Goal: Task Accomplishment & Management: Complete application form

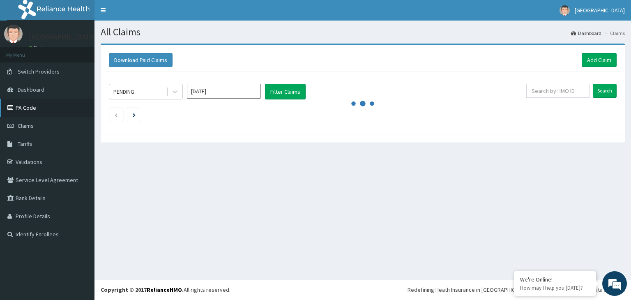
click at [31, 112] on link "PA Code" at bounding box center [47, 108] width 95 height 18
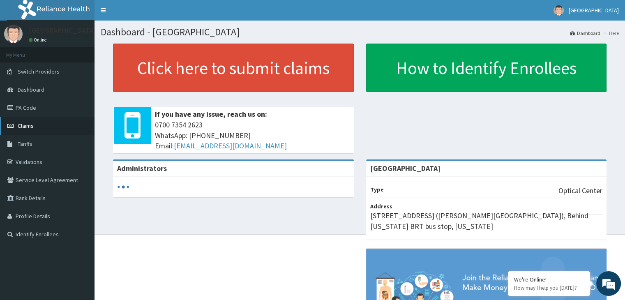
click at [35, 129] on link "Claims" at bounding box center [47, 126] width 95 height 18
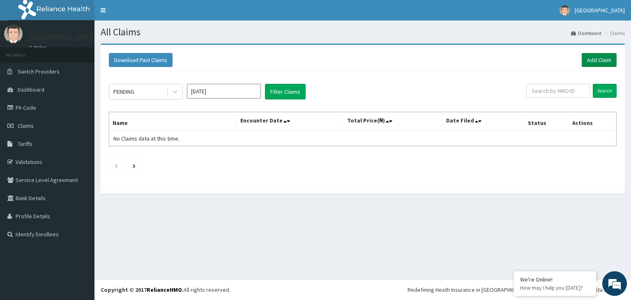
click at [598, 59] on link "Add Claim" at bounding box center [599, 60] width 35 height 14
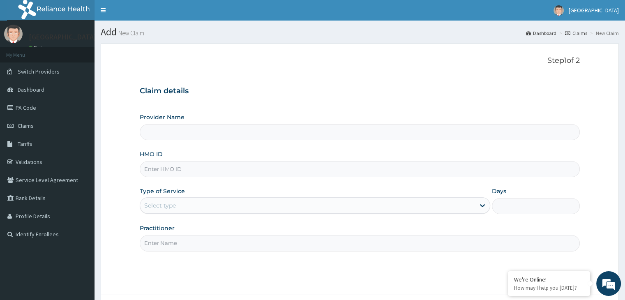
type input "[GEOGRAPHIC_DATA]"
click at [283, 132] on input "[GEOGRAPHIC_DATA]" at bounding box center [360, 132] width 440 height 16
click at [254, 160] on div "HMO ID" at bounding box center [360, 163] width 440 height 27
click at [237, 171] on input "HMO ID" at bounding box center [360, 169] width 440 height 16
drag, startPoint x: 237, startPoint y: 171, endPoint x: 235, endPoint y: 203, distance: 32.6
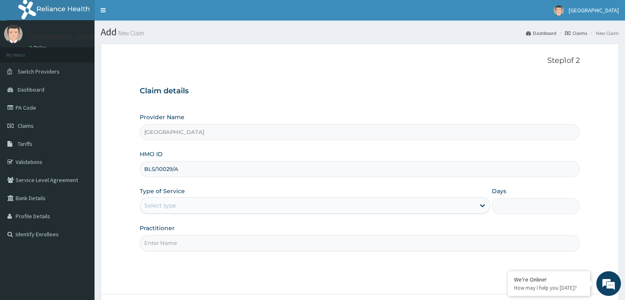
click at [235, 203] on div "Provider Name Vista Eye Centre HMO ID BLS/10029/A Type of Service Select type D…" at bounding box center [360, 182] width 440 height 138
type input "BLS/10029/A"
click at [235, 203] on div "Select type" at bounding box center [307, 205] width 335 height 13
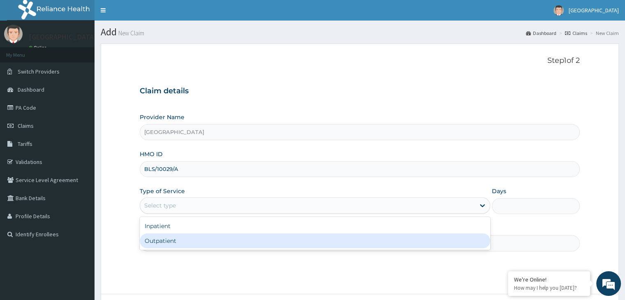
click at [209, 243] on div "Outpatient" at bounding box center [315, 240] width 351 height 15
type input "1"
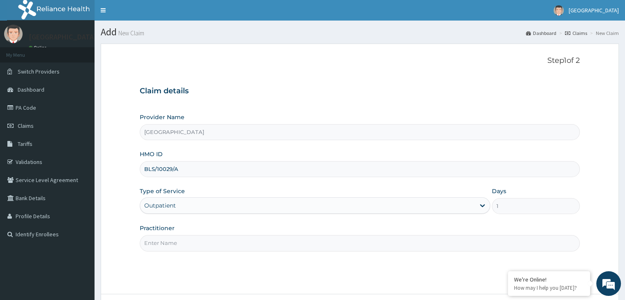
click at [207, 247] on input "Practitioner" at bounding box center [360, 243] width 440 height 16
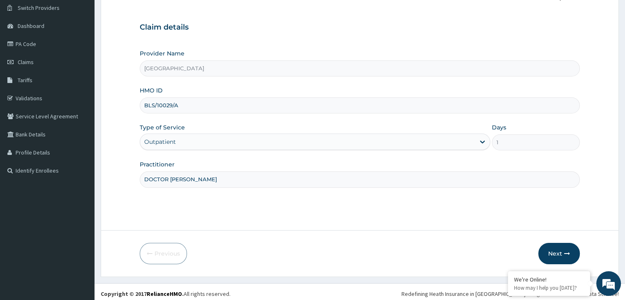
scroll to position [67, 0]
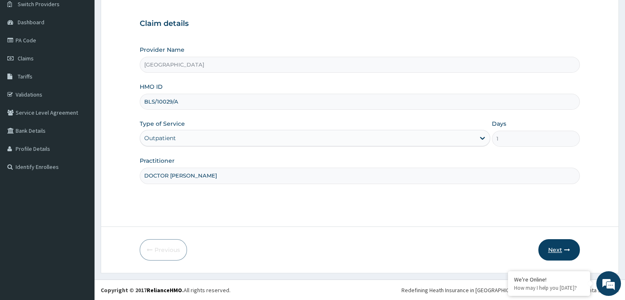
type input "DOCTOR GLORIA"
click at [561, 252] on button "Next" at bounding box center [559, 249] width 42 height 21
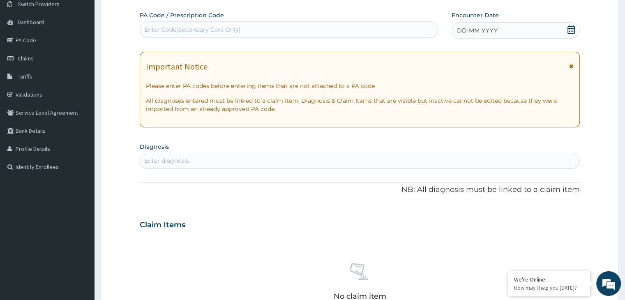
scroll to position [0, 0]
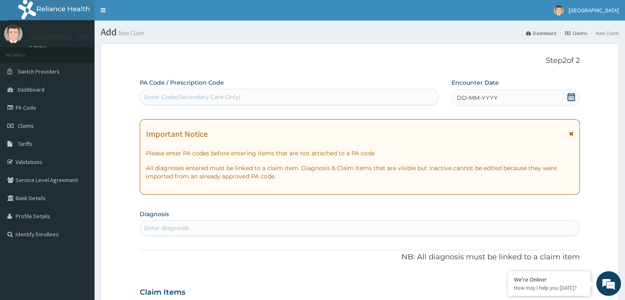
click at [338, 96] on div "Enter Code(Secondary Care Only)" at bounding box center [289, 96] width 298 height 13
type input "PA/BE27AF"
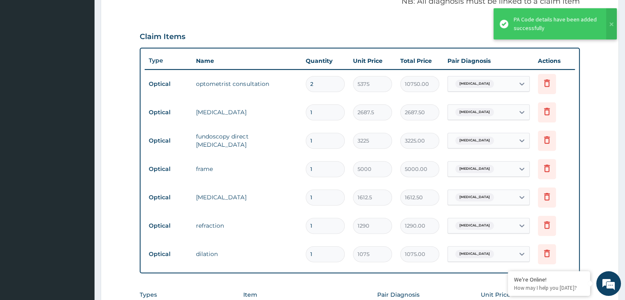
scroll to position [257, 0]
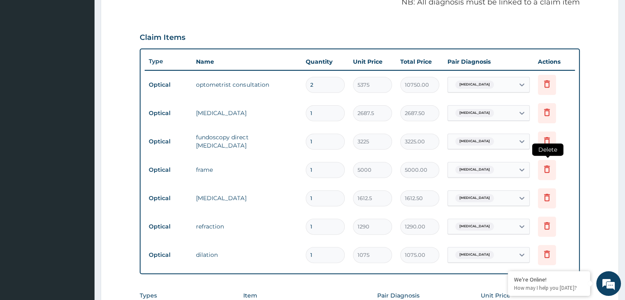
click at [543, 170] on icon at bounding box center [547, 169] width 10 height 10
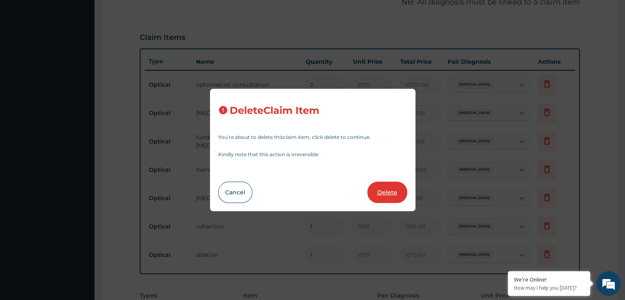
click at [383, 193] on button "Delete" at bounding box center [387, 192] width 40 height 21
type input "1612.5"
type input "1612.50"
type input "1290"
type input "1290.00"
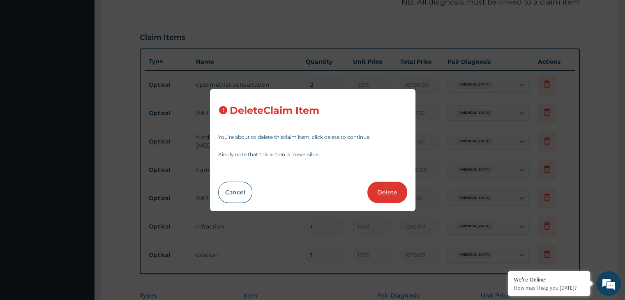
type input "1075"
type input "1075.00"
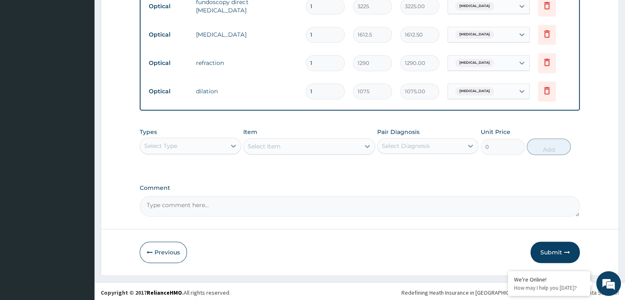
scroll to position [394, 0]
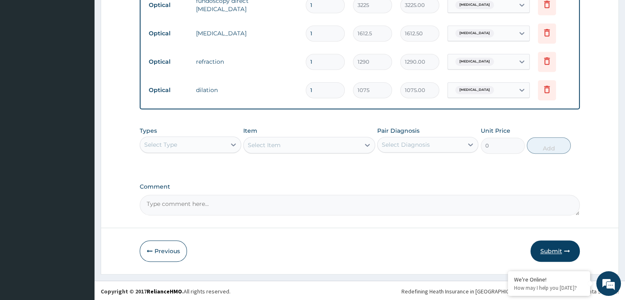
click at [553, 252] on button "Submit" at bounding box center [555, 250] width 49 height 21
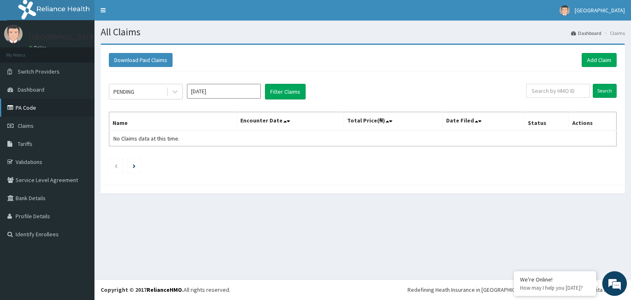
click at [33, 107] on link "PA Code" at bounding box center [47, 108] width 95 height 18
click at [607, 65] on link "Add Claim" at bounding box center [599, 60] width 35 height 14
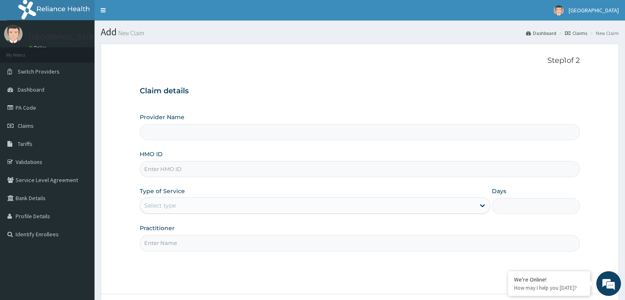
click at [204, 172] on input "HMO ID" at bounding box center [360, 169] width 440 height 16
type input "[GEOGRAPHIC_DATA]"
type input "REX/10013/A"
type input "O"
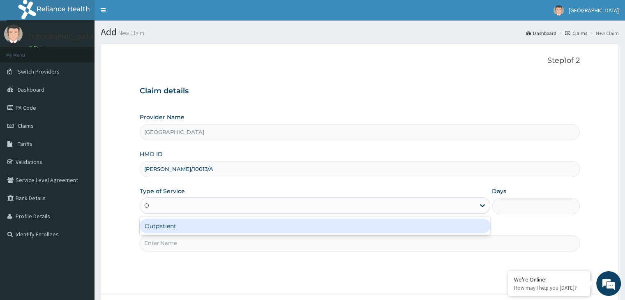
click at [182, 223] on div "Outpatient" at bounding box center [315, 226] width 351 height 15
type input "1"
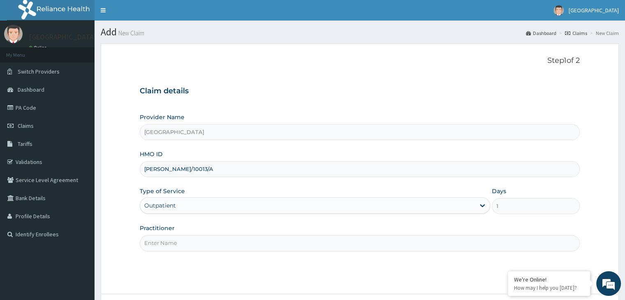
click at [182, 238] on input "Practitioner" at bounding box center [360, 243] width 440 height 16
type input "DOCTOR GLORIA"
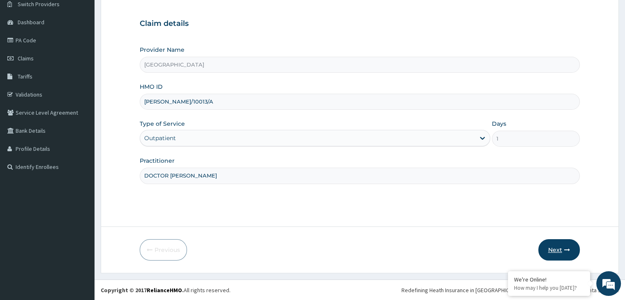
click at [545, 249] on button "Next" at bounding box center [559, 249] width 42 height 21
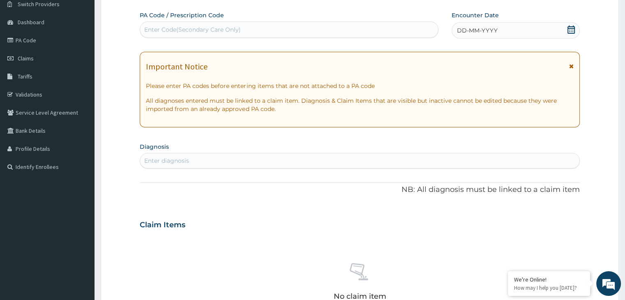
click at [228, 30] on div "Enter Code(Secondary Care Only)" at bounding box center [192, 29] width 97 height 8
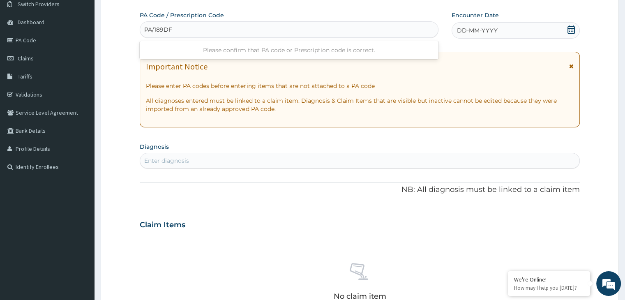
type input "PA/189DF5"
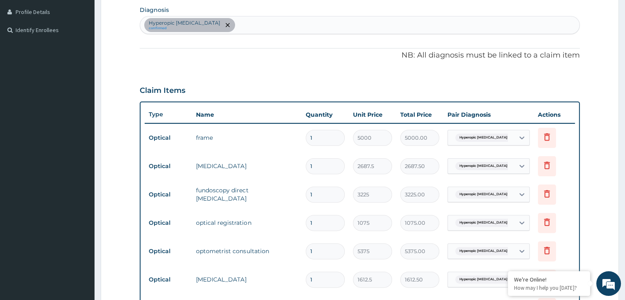
scroll to position [202, 0]
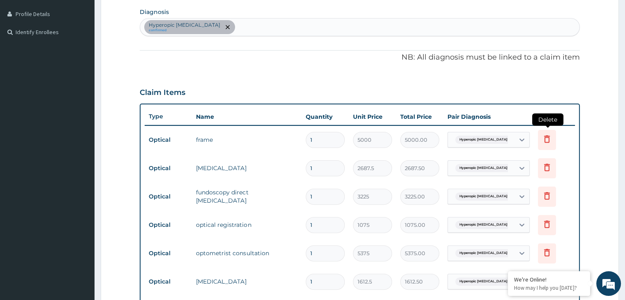
click at [550, 132] on icon at bounding box center [547, 140] width 18 height 20
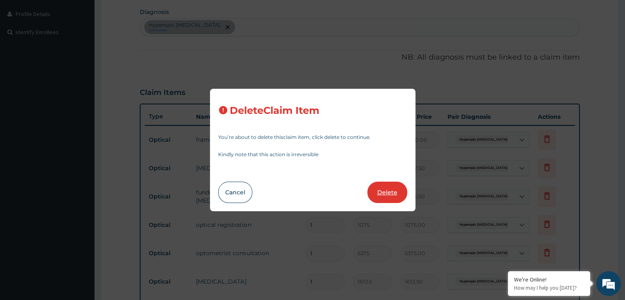
click at [393, 186] on button "Delete" at bounding box center [387, 192] width 40 height 21
type input "2687.5"
type input "2687.50"
type input "3225"
type input "3225.00"
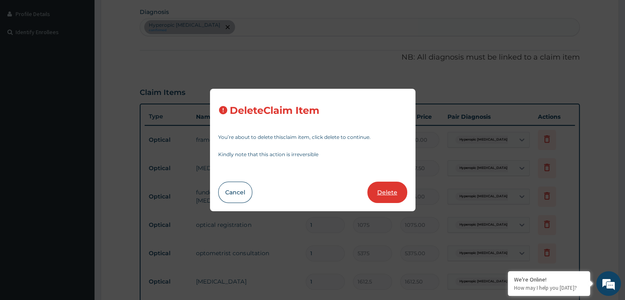
type input "1075"
type input "1075.00"
type input "5375"
type input "5375.00"
type input "1612.5"
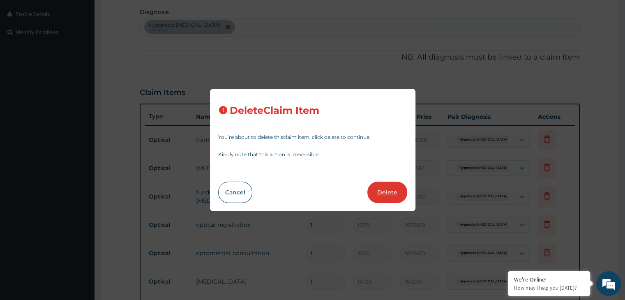
type input "1612.50"
type input "1290"
type input "1290.00"
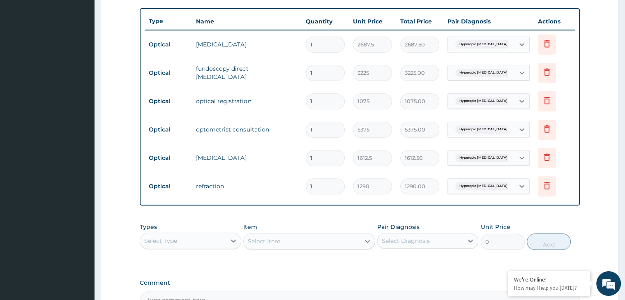
scroll to position [314, 0]
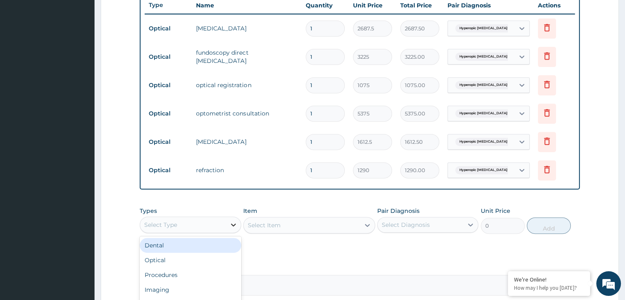
click at [233, 222] on icon at bounding box center [233, 225] width 8 height 8
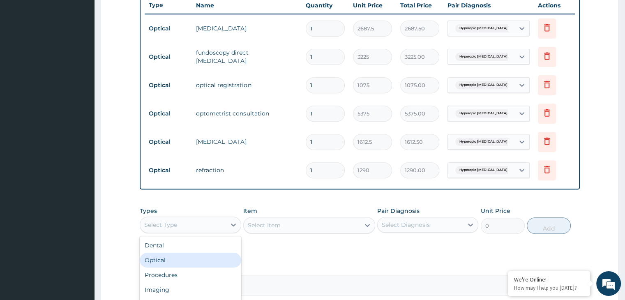
click at [196, 254] on div "Optical" at bounding box center [190, 260] width 101 height 15
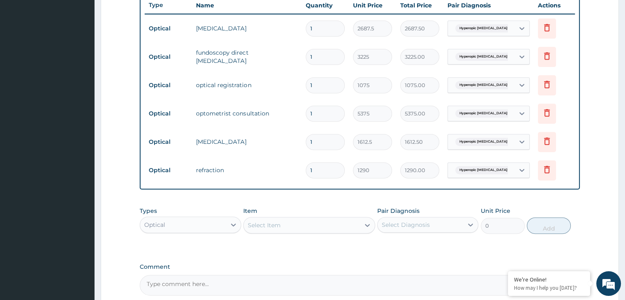
click at [393, 223] on div "Select Diagnosis" at bounding box center [406, 225] width 48 height 8
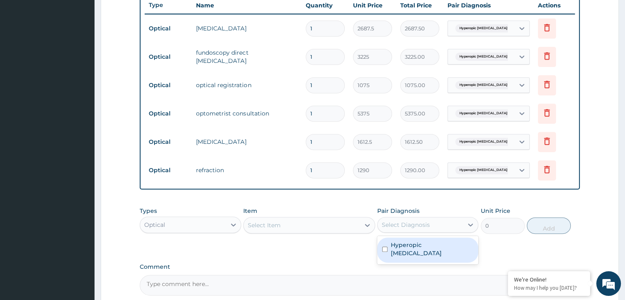
click at [400, 242] on label "Hyperopic astigmatism" at bounding box center [432, 249] width 83 height 16
checkbox input "true"
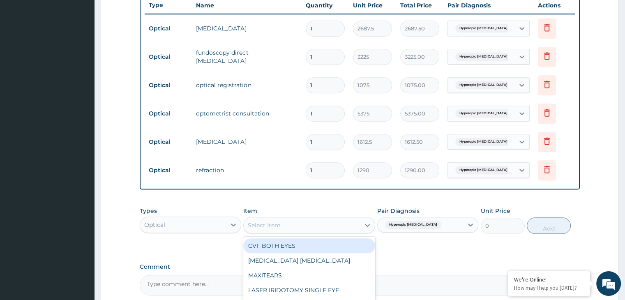
click at [352, 228] on div "Select Item" at bounding box center [302, 225] width 116 height 13
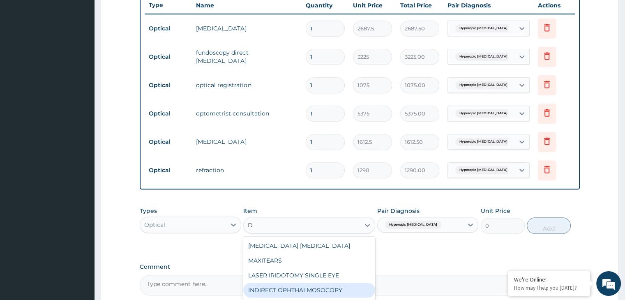
type input "DI"
click at [279, 287] on div "DILATION" at bounding box center [309, 290] width 132 height 15
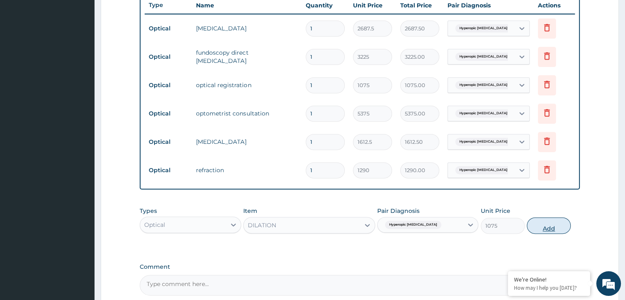
click at [547, 231] on button "Add" at bounding box center [549, 225] width 44 height 16
type input "0"
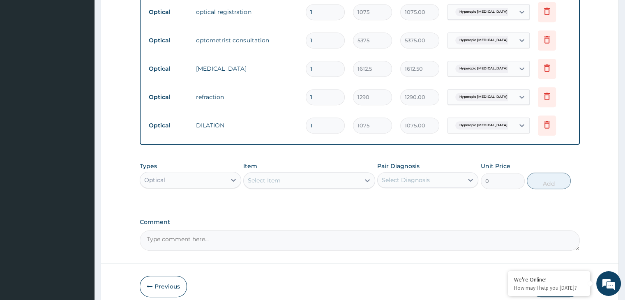
scroll to position [422, 0]
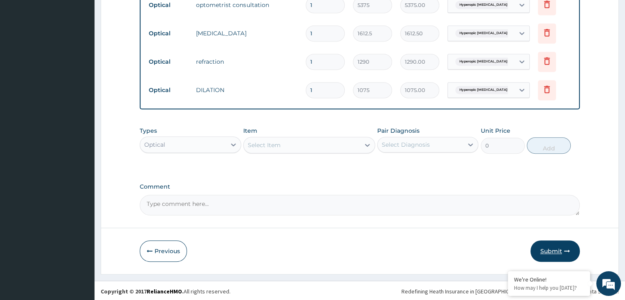
click at [553, 250] on button "Submit" at bounding box center [555, 250] width 49 height 21
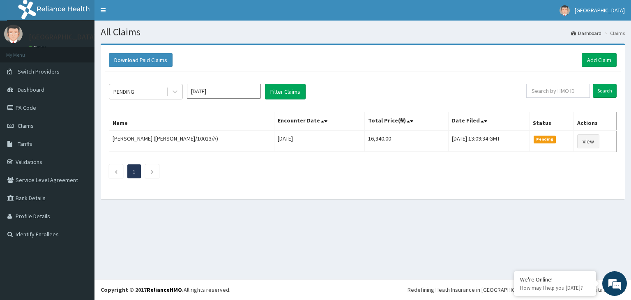
click at [553, 250] on div "All Claims Dashboard Claims Download Paid Claims Add Claim × Note you can only …" at bounding box center [363, 150] width 537 height 258
click at [22, 104] on link "PA Code" at bounding box center [47, 108] width 95 height 18
click at [602, 63] on link "Add Claim" at bounding box center [599, 60] width 35 height 14
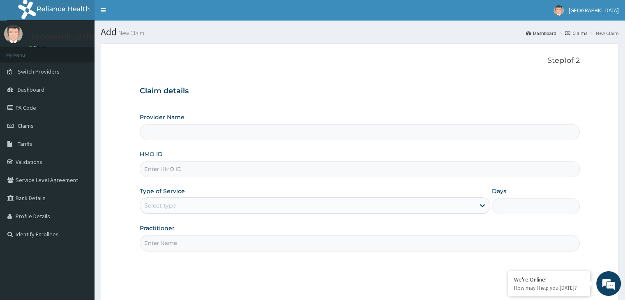
type input "[GEOGRAPHIC_DATA]"
click at [319, 166] on input "HMO ID" at bounding box center [360, 169] width 440 height 16
type input "ENP/11966/A"
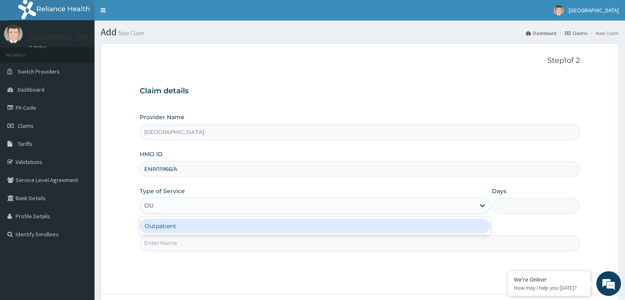
type input "OUT"
click at [256, 226] on div "Outpatient" at bounding box center [315, 226] width 351 height 15
type input "1"
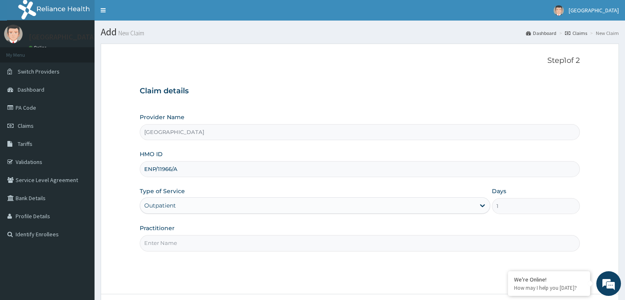
click at [245, 249] on input "Practitioner" at bounding box center [360, 243] width 440 height 16
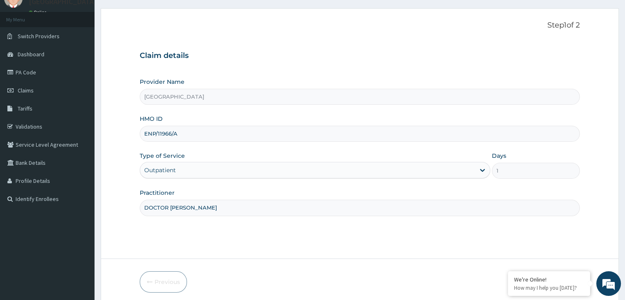
scroll to position [67, 0]
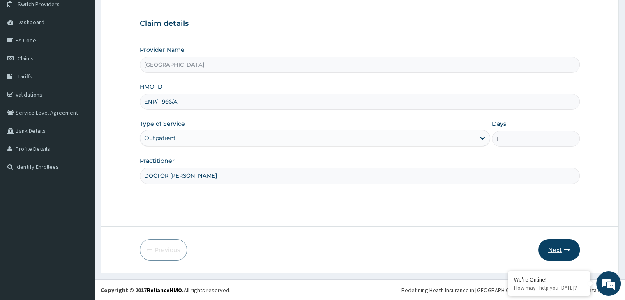
type input "DOCTOR GLORIA"
click at [564, 247] on icon "button" at bounding box center [567, 250] width 6 height 6
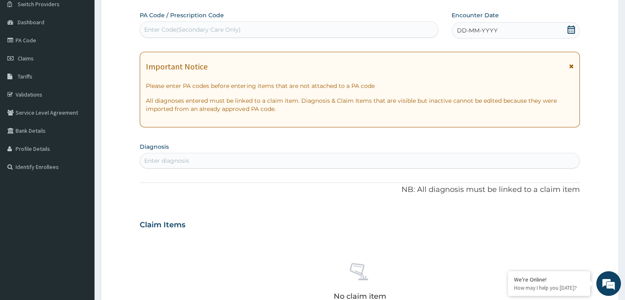
click at [288, 23] on div "Enter Code(Secondary Care Only)" at bounding box center [289, 29] width 298 height 13
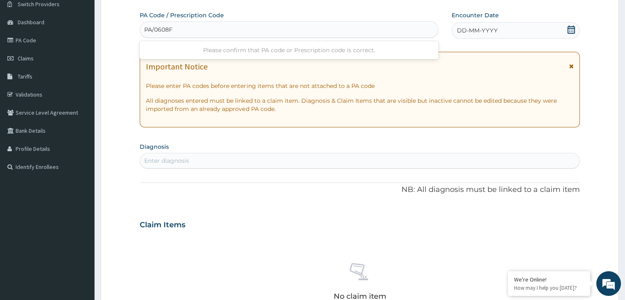
type input "PA/0608F2"
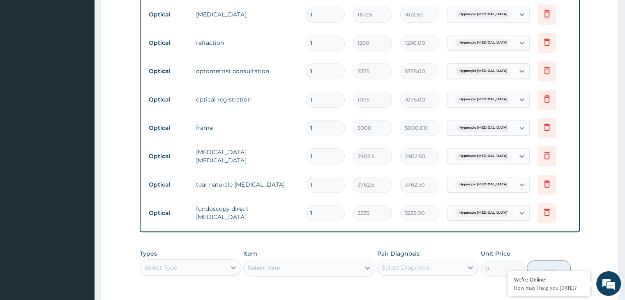
scroll to position [335, 0]
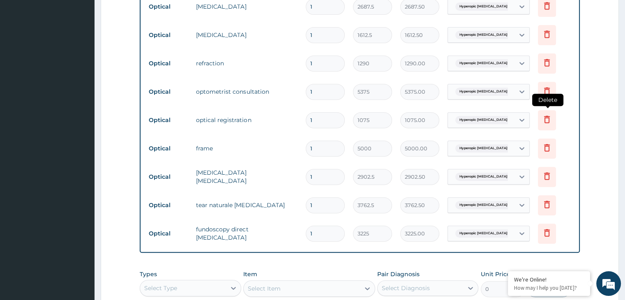
click at [546, 120] on icon at bounding box center [547, 119] width 10 height 10
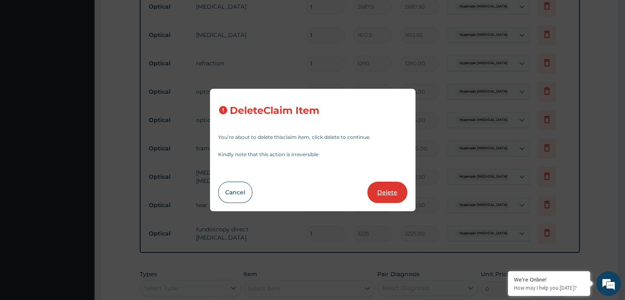
click at [389, 190] on button "Delete" at bounding box center [387, 192] width 40 height 21
type input "5000"
type input "5000.00"
type input "2902.5"
type input "2902.50"
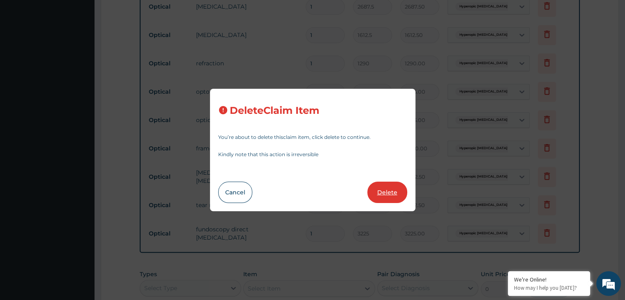
type input "3762.5"
type input "3762.50"
type input "3225"
type input "3225.00"
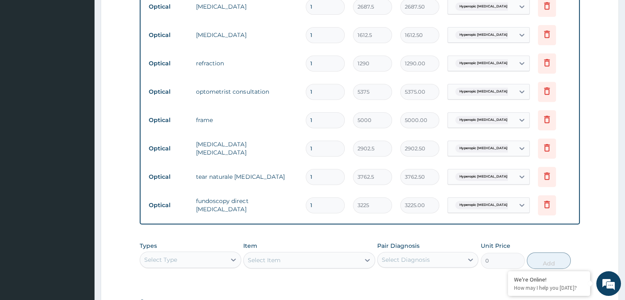
click at [389, 191] on tr "Optical fundoscopy direct ophthalmoscopy 1 3225 3225.00 Hyperopic astigmatism D…" at bounding box center [360, 205] width 430 height 28
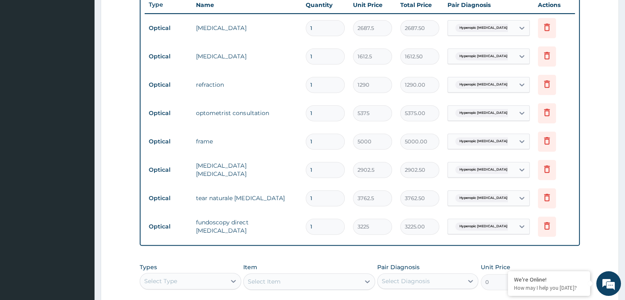
scroll to position [315, 0]
click at [547, 139] on icon at bounding box center [547, 140] width 10 height 10
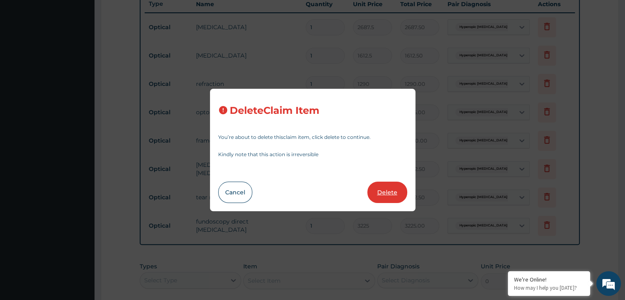
click at [390, 199] on button "Delete" at bounding box center [387, 192] width 40 height 21
type input "2902.5"
type input "2902.50"
type input "3762.5"
type input "3762.50"
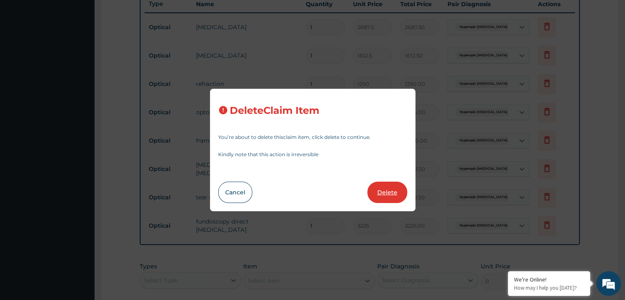
type input "3225"
type input "3225.00"
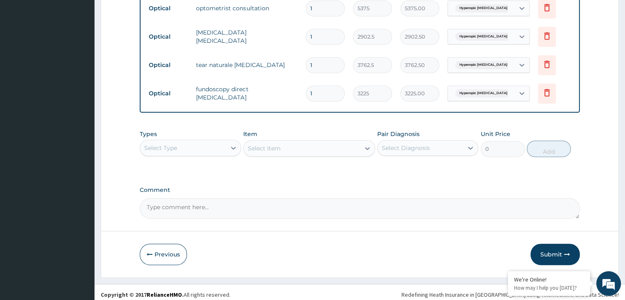
scroll to position [422, 0]
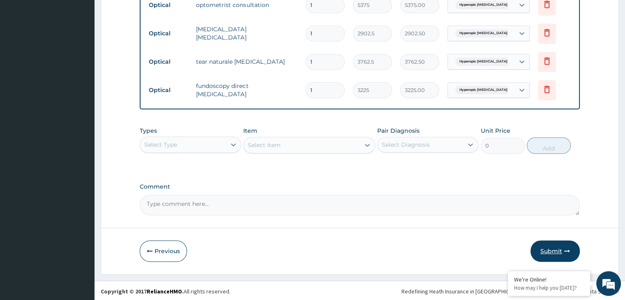
click at [558, 252] on button "Submit" at bounding box center [555, 250] width 49 height 21
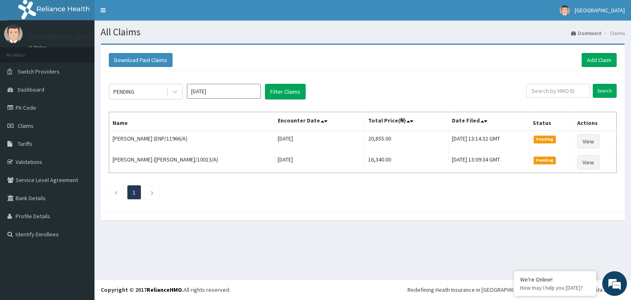
click at [558, 252] on div "All Claims Dashboard Claims Download Paid Claims Add Claim × Note you can only …" at bounding box center [363, 150] width 537 height 258
click at [29, 108] on link "PA Code" at bounding box center [47, 108] width 95 height 18
click at [600, 61] on link "Add Claim" at bounding box center [599, 60] width 35 height 14
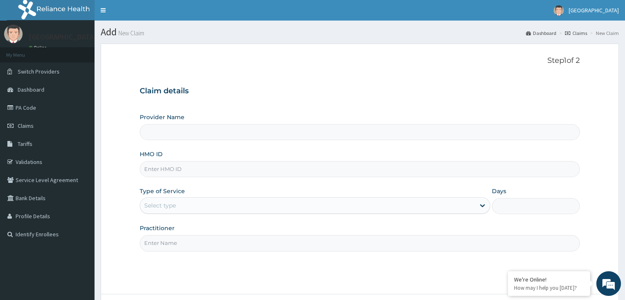
type input "[GEOGRAPHIC_DATA]"
click at [258, 173] on input "HMO ID" at bounding box center [360, 169] width 440 height 16
type input "TCE/10006/A"
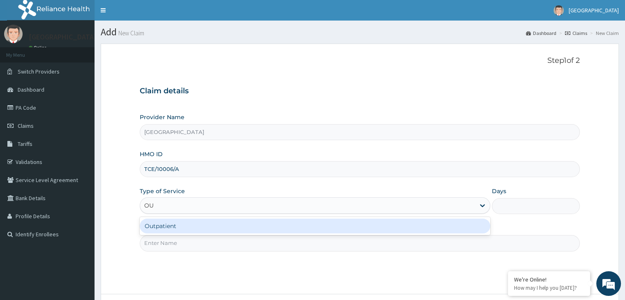
type input "OUT"
type input "1"
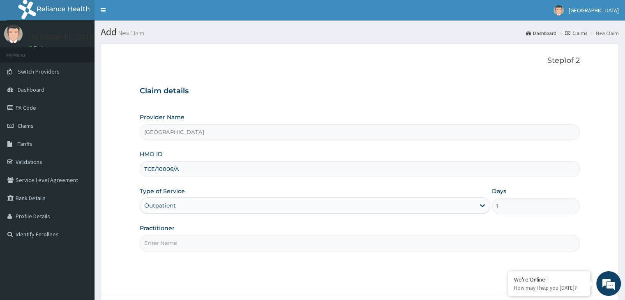
click at [231, 244] on input "Practitioner" at bounding box center [360, 243] width 440 height 16
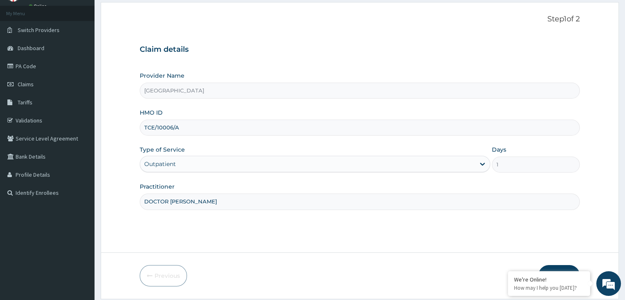
scroll to position [67, 0]
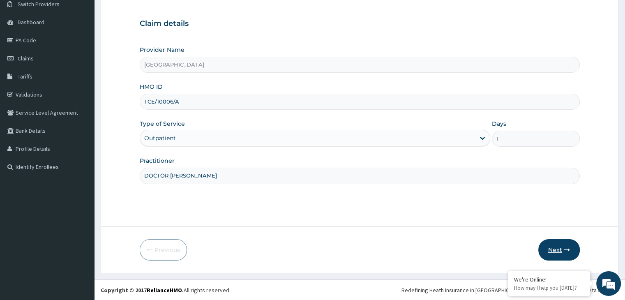
type input "DOCTOR [PERSON_NAME]"
click at [564, 253] on button "Next" at bounding box center [559, 249] width 42 height 21
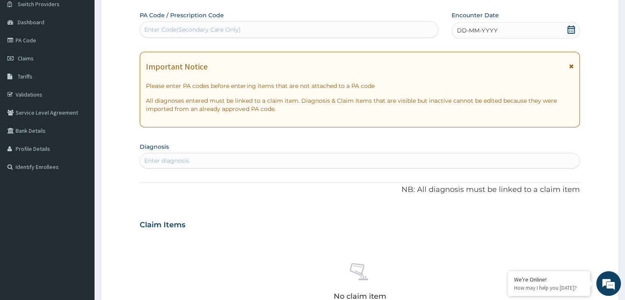
click at [316, 30] on div "Enter Code(Secondary Care Only)" at bounding box center [289, 29] width 298 height 13
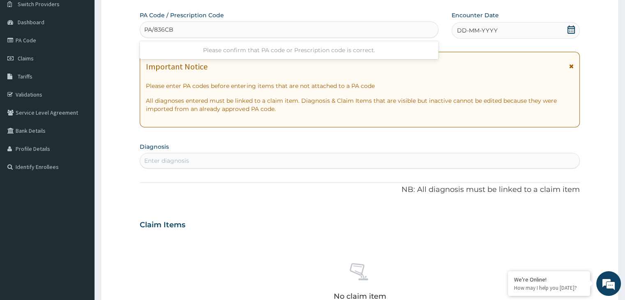
type input "PA/836CB6"
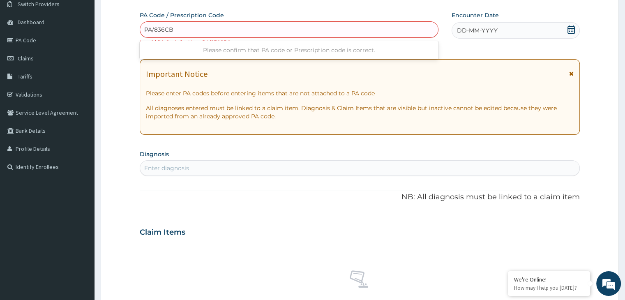
type input "PA/836CB6"
click at [70, 43] on link "PA Code" at bounding box center [47, 40] width 95 height 18
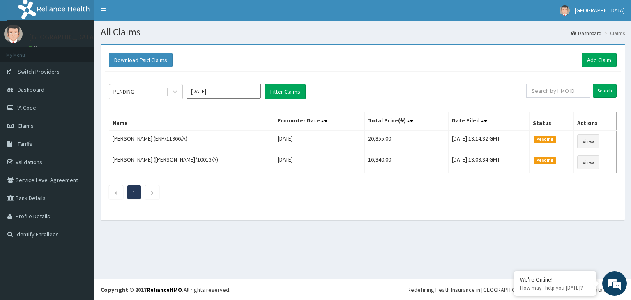
click at [224, 101] on div "PENDING [DATE] Filter Claims Search Name Encounter Date Total Price(₦) Date Fil…" at bounding box center [363, 140] width 516 height 136
click at [225, 94] on input "[DATE]" at bounding box center [224, 91] width 74 height 15
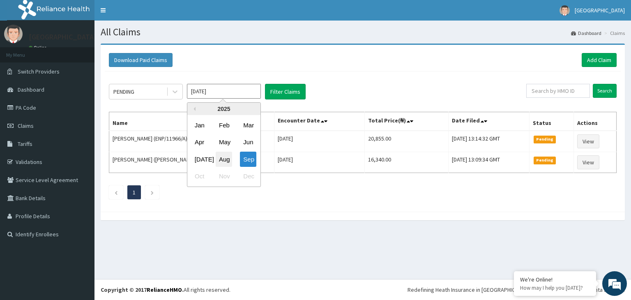
click at [228, 157] on div "Aug" at bounding box center [224, 159] width 16 height 15
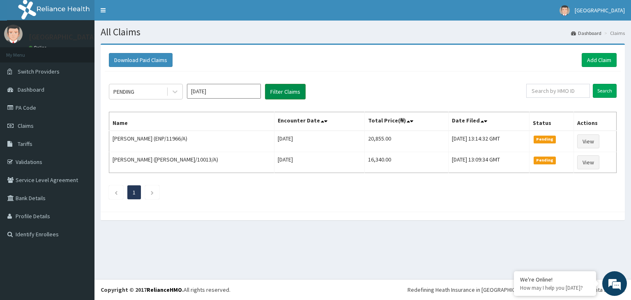
click at [286, 95] on button "Filter Claims" at bounding box center [285, 92] width 41 height 16
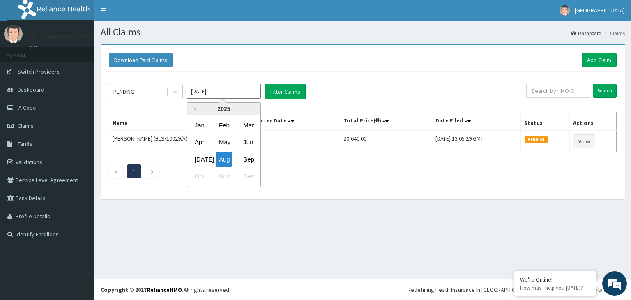
click at [242, 91] on input "[DATE]" at bounding box center [224, 91] width 74 height 15
click at [198, 156] on div "[DATE]" at bounding box center [200, 159] width 16 height 15
type input "Jul 2025"
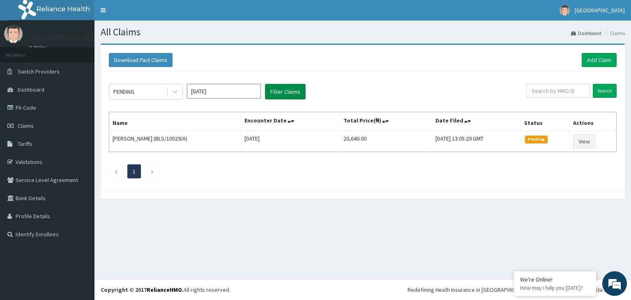
click at [291, 88] on button "Filter Claims" at bounding box center [285, 92] width 41 height 16
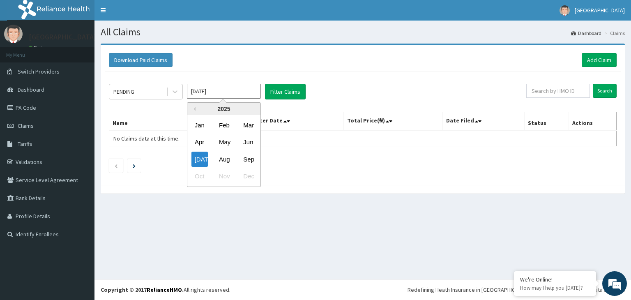
click at [242, 91] on input "Jul 2025" at bounding box center [224, 91] width 74 height 15
click at [171, 180] on div "Previous Year 2025 Jan Feb Mar Apr May Jun Jul Aug Sep Oct Nov Dec" at bounding box center [236, 145] width 140 height 87
click at [34, 111] on link "PA Code" at bounding box center [47, 108] width 95 height 18
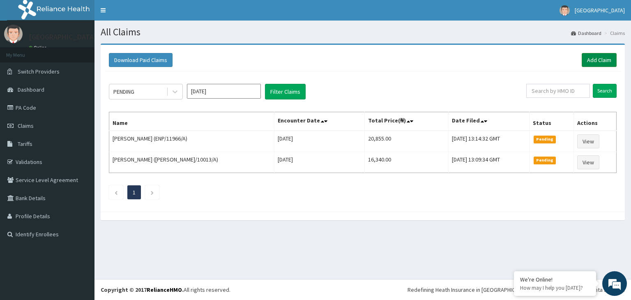
click at [602, 62] on link "Add Claim" at bounding box center [599, 60] width 35 height 14
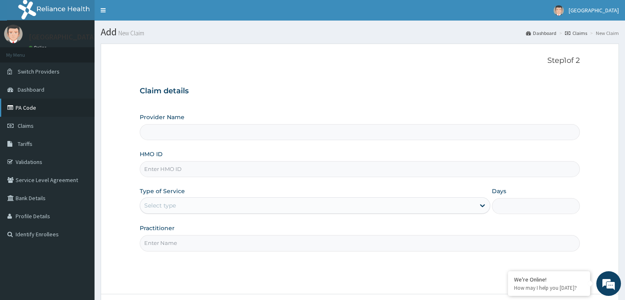
type input "[GEOGRAPHIC_DATA]"
click at [198, 170] on input "HMO ID" at bounding box center [360, 169] width 440 height 16
type input "TEC/1000"
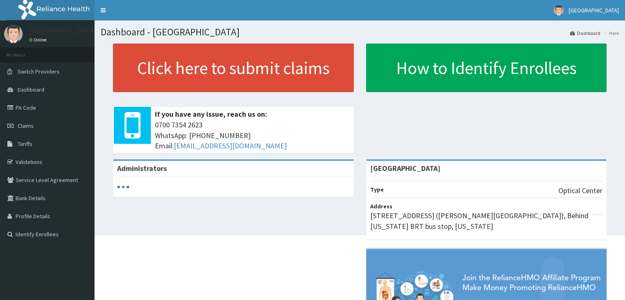
click at [48, 125] on link "Claims" at bounding box center [47, 126] width 95 height 18
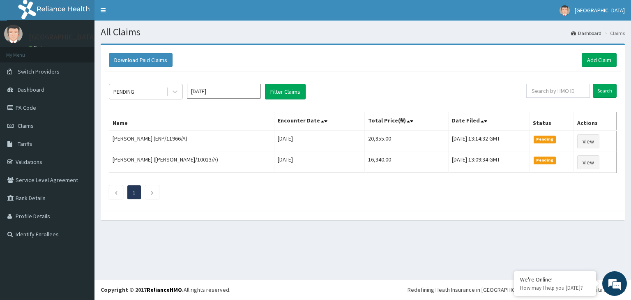
click at [344, 95] on div "PENDING [DATE] Filter Claims" at bounding box center [318, 92] width 418 height 16
click at [602, 61] on link "Add Claim" at bounding box center [599, 60] width 35 height 14
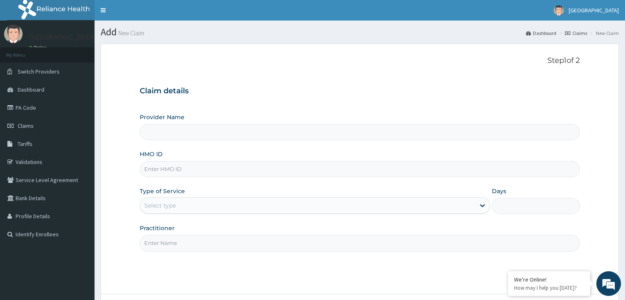
type input "[GEOGRAPHIC_DATA]"
click at [315, 160] on div "HMO ID" at bounding box center [360, 163] width 440 height 27
click at [296, 173] on input "HMO ID" at bounding box center [360, 169] width 440 height 16
type input "TEC/10006/A"
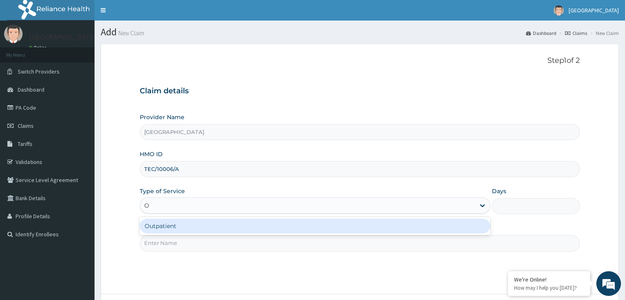
type input "OU"
type input "1"
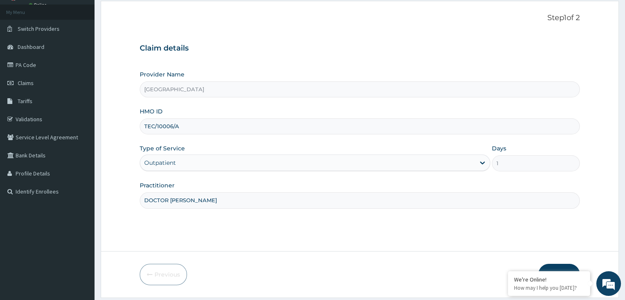
scroll to position [67, 0]
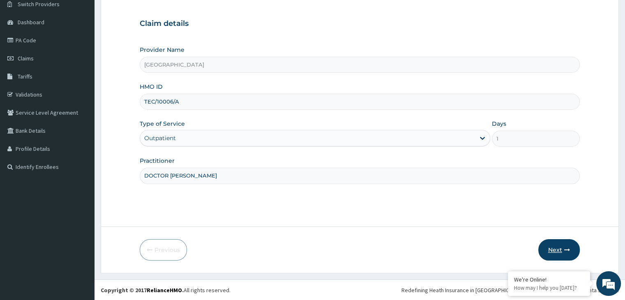
type input "DOCTOR [PERSON_NAME]"
click at [556, 250] on button "Next" at bounding box center [559, 249] width 42 height 21
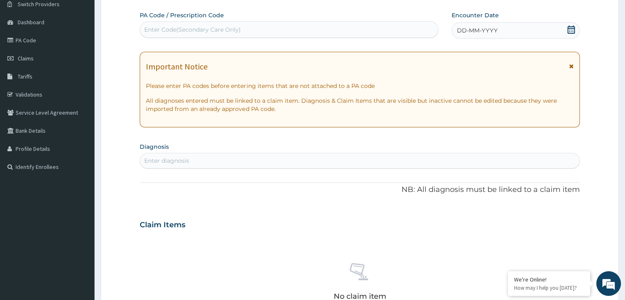
click at [249, 33] on div "Enter Code(Secondary Care Only)" at bounding box center [289, 29] width 298 height 13
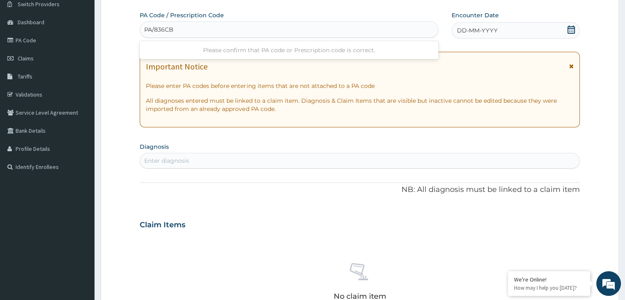
type input "PA/836CB6"
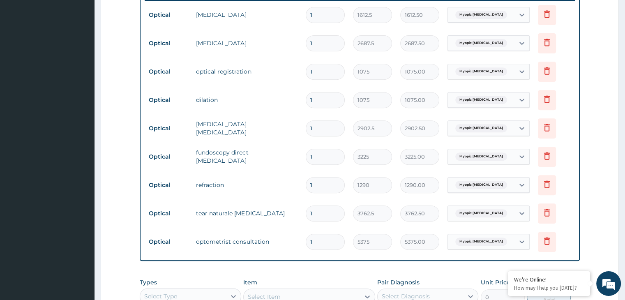
scroll to position [478, 0]
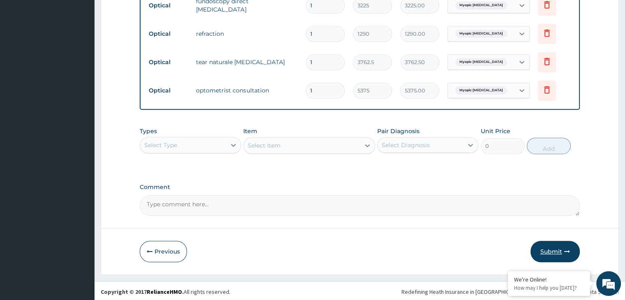
click at [554, 245] on button "Submit" at bounding box center [555, 251] width 49 height 21
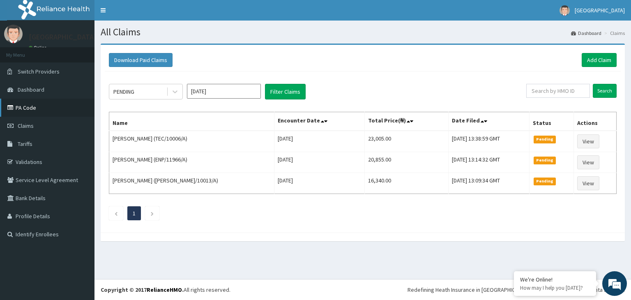
click at [46, 107] on link "PA Code" at bounding box center [47, 108] width 95 height 18
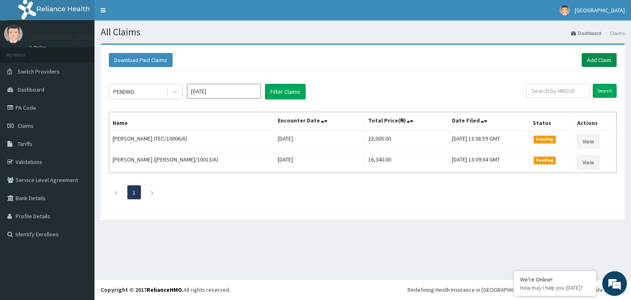
click at [607, 60] on link "Add Claim" at bounding box center [599, 60] width 35 height 14
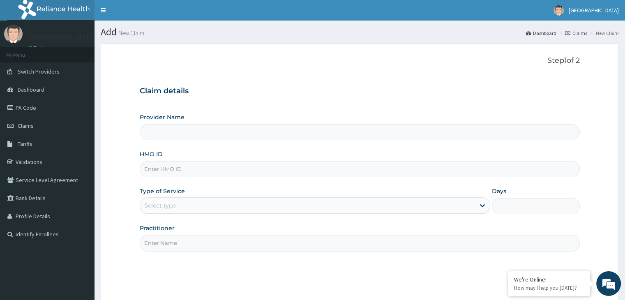
click at [306, 172] on input "HMO ID" at bounding box center [360, 169] width 440 height 16
type input "[GEOGRAPHIC_DATA]"
click at [306, 172] on input "EIA/10236/A" at bounding box center [360, 169] width 440 height 16
type input "EIA/10236/A"
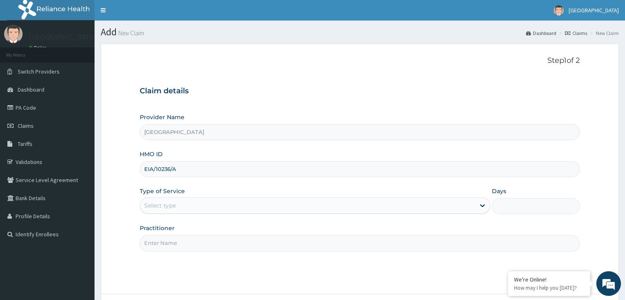
type input "p"
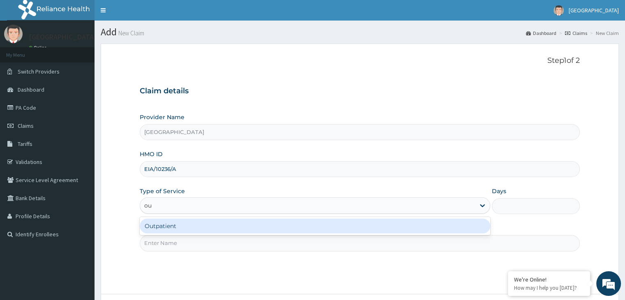
type input "out"
type input "1"
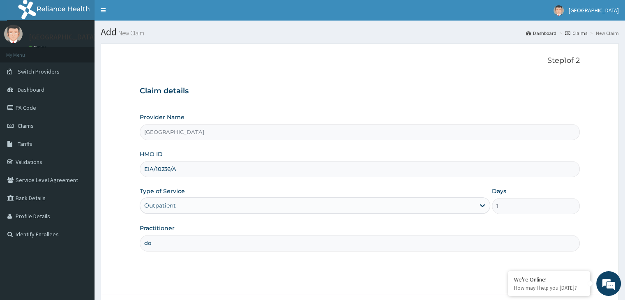
type input "d"
type input "DOCTOR GLORIA"
